Goal: Task Accomplishment & Management: Manage account settings

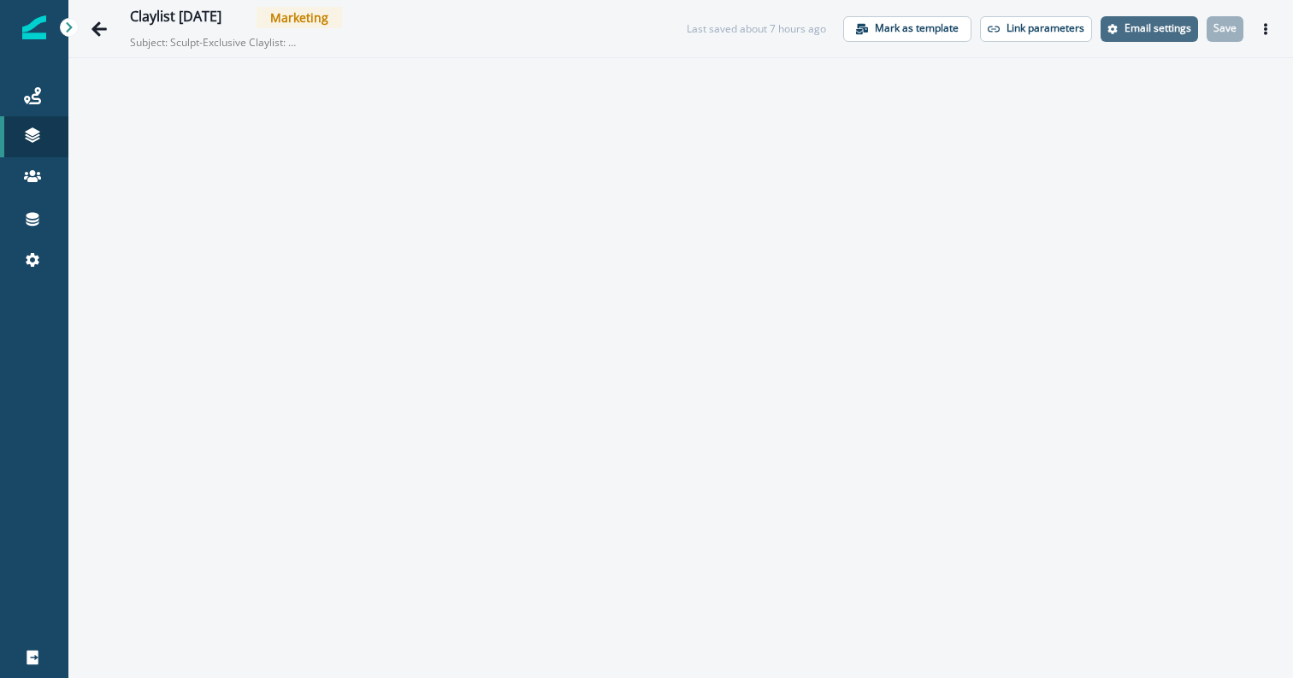
click at [1160, 33] on p "Email settings" at bounding box center [1158, 28] width 67 height 12
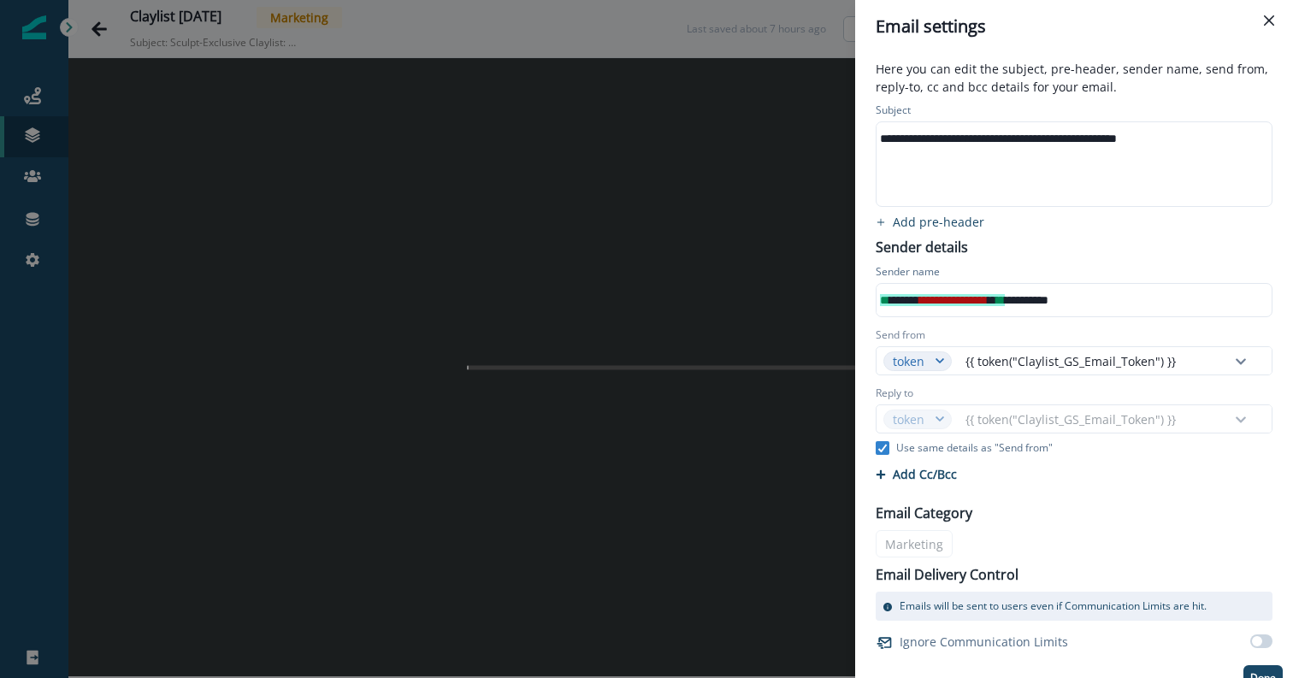
click at [1187, 149] on div "**********" at bounding box center [1073, 139] width 393 height 26
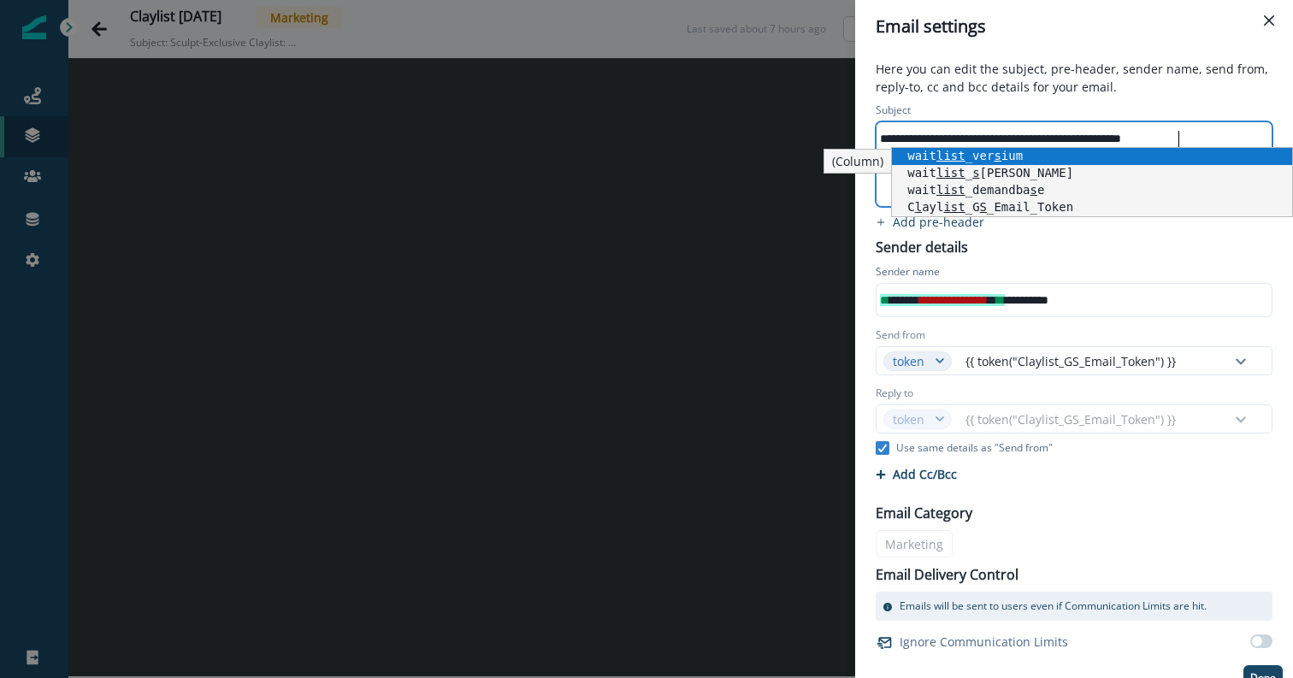
click at [1197, 68] on p "Here you can edit the subject, pre-header, sender name, send from, reply-to, cc…" at bounding box center [1074, 79] width 417 height 39
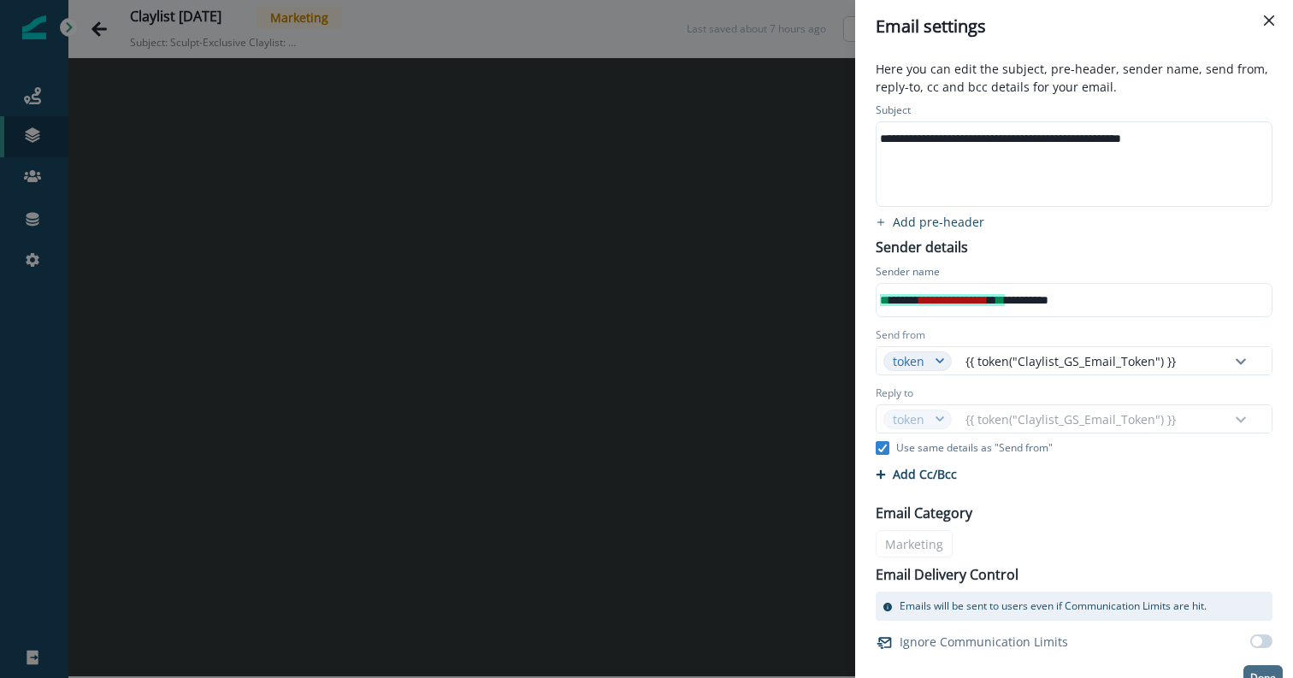
click at [1273, 670] on button "Done" at bounding box center [1263, 679] width 39 height 26
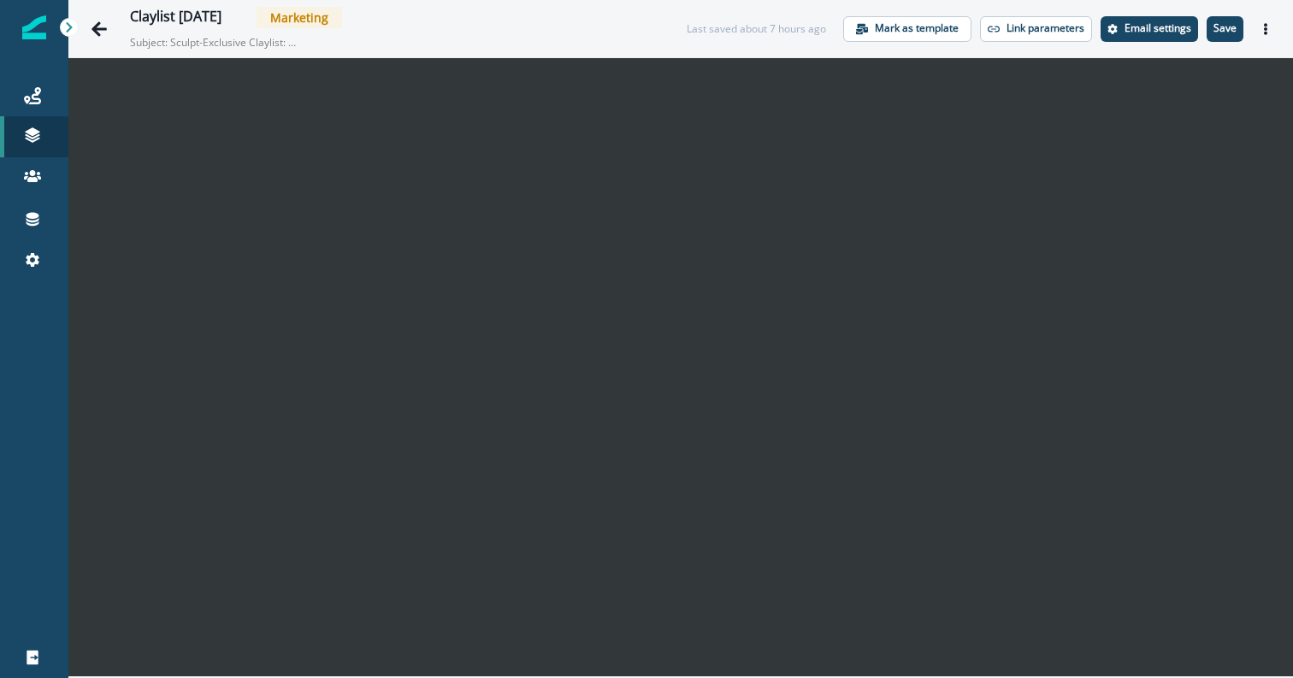
click at [1227, 15] on div "Claylist [DATE] Marketing Subject: Sculpt-Exclusive Claylist: Create and Enrich…" at bounding box center [680, 28] width 1225 height 57
click at [1228, 34] on p "Save" at bounding box center [1225, 28] width 23 height 12
